Goal: Information Seeking & Learning: Learn about a topic

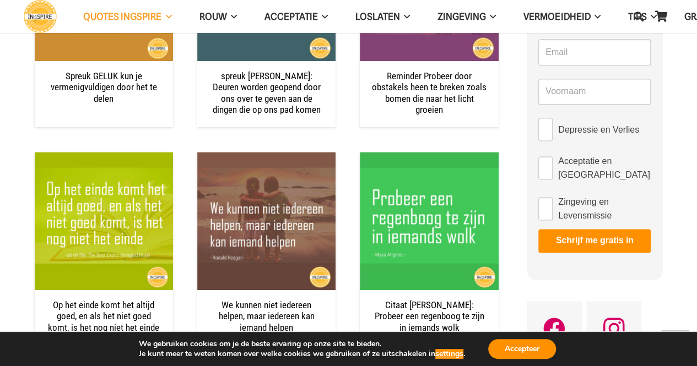
scroll to position [661, 0]
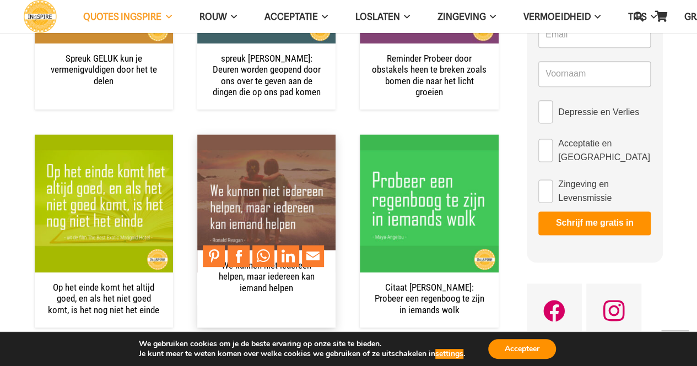
click at [279, 188] on img "We kunnen niet iedereen helpen, maar iedereen kan iemand helpen" at bounding box center [266, 203] width 138 height 138
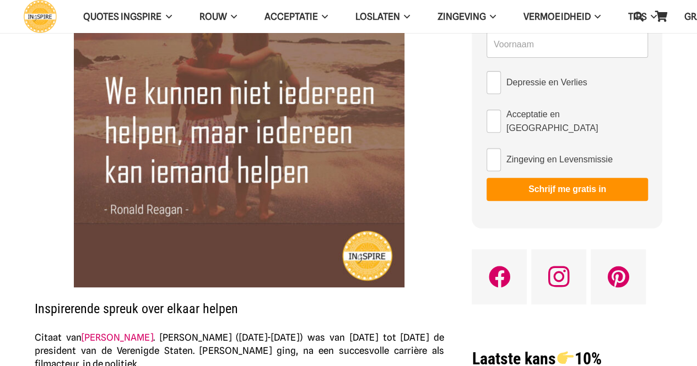
scroll to position [165, 0]
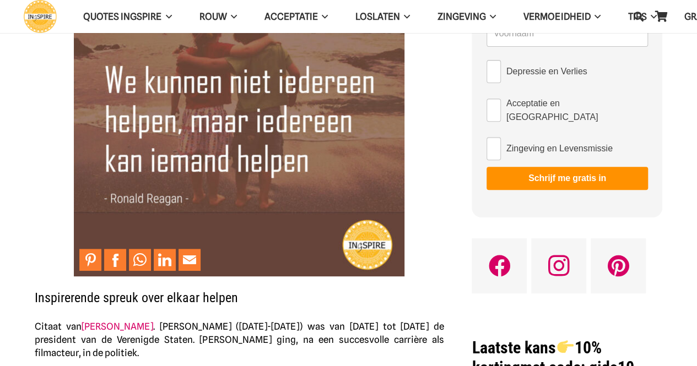
click at [269, 119] on img at bounding box center [239, 111] width 331 height 331
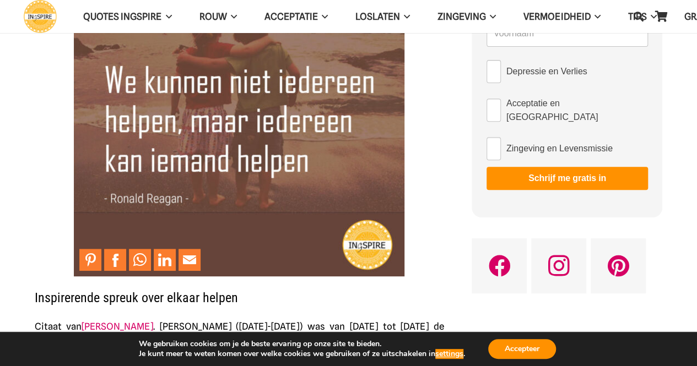
click at [335, 144] on img at bounding box center [239, 111] width 331 height 331
click at [245, 125] on img at bounding box center [239, 111] width 331 height 331
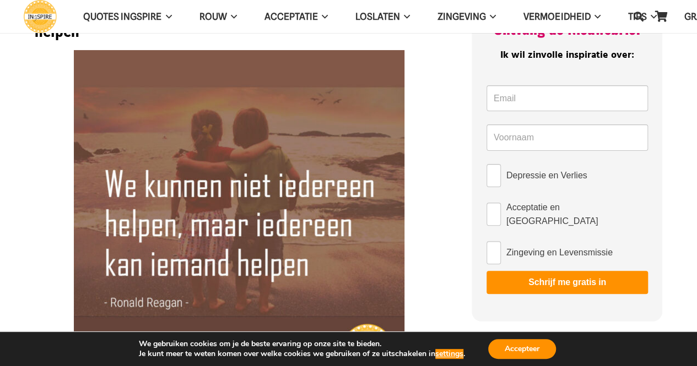
scroll to position [55, 0]
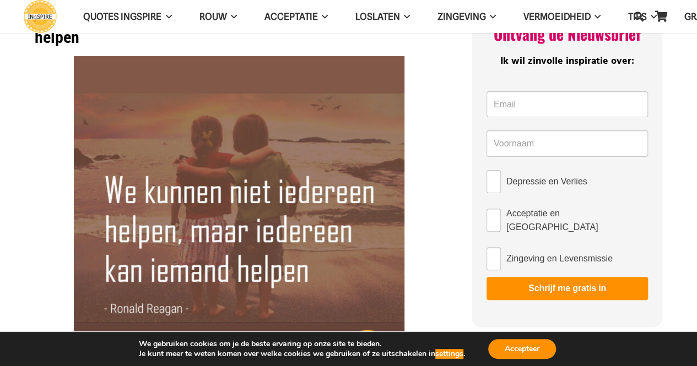
click at [331, 134] on img at bounding box center [239, 221] width 331 height 331
click at [317, 139] on img at bounding box center [239, 221] width 331 height 331
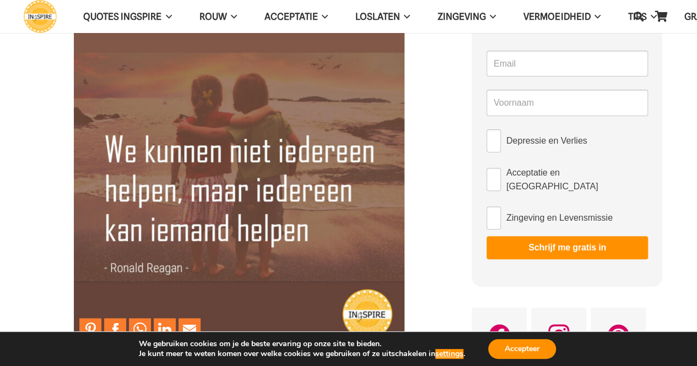
scroll to position [165, 0]
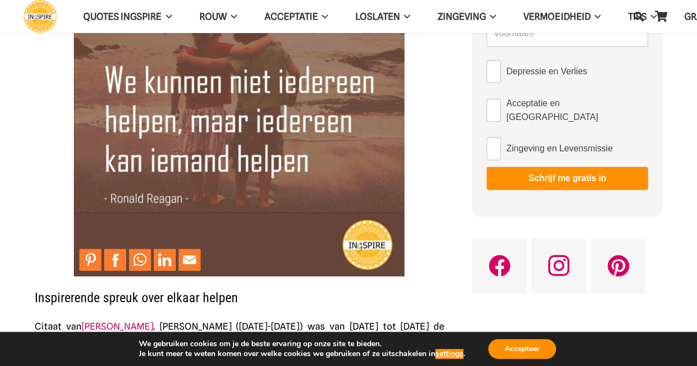
click at [285, 133] on img at bounding box center [239, 111] width 331 height 331
drag, startPoint x: 285, startPoint y: 133, endPoint x: 302, endPoint y: 148, distance: 22.6
click at [285, 133] on img at bounding box center [239, 111] width 331 height 331
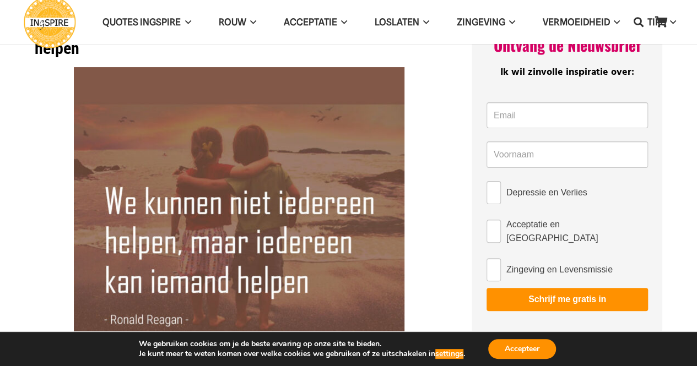
scroll to position [0, 0]
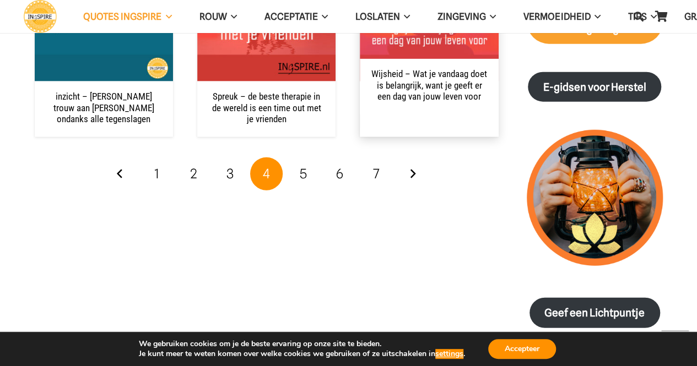
scroll to position [1157, 0]
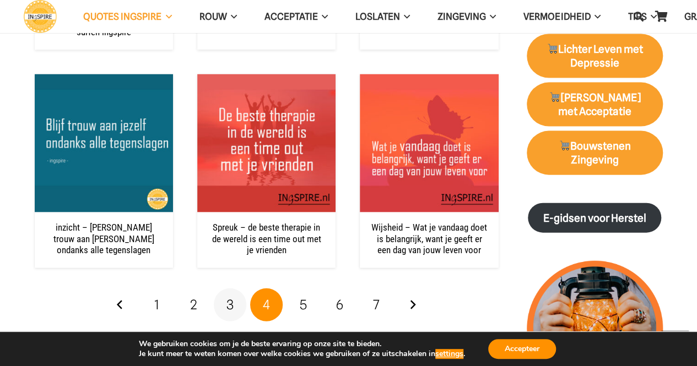
click at [228, 304] on span "3" at bounding box center [229, 305] width 7 height 16
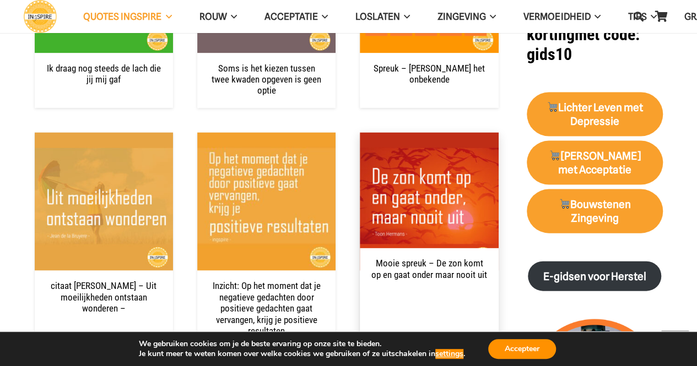
scroll to position [1102, 0]
